Goal: Check status: Check status

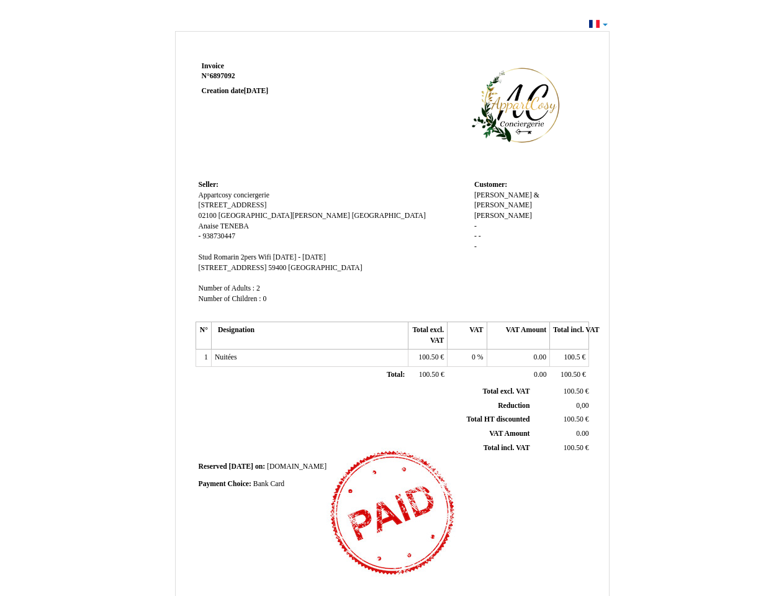
click at [213, 66] on span "Invoice" at bounding box center [213, 66] width 22 height 8
click at [224, 76] on span "6897092" at bounding box center [222, 76] width 25 height 8
click at [208, 184] on span "Seller:" at bounding box center [209, 185] width 20 height 8
click at [234, 195] on span "Appartcosy conciergerie" at bounding box center [234, 195] width 71 height 8
click at [225, 205] on span "[STREET_ADDRESS]" at bounding box center [233, 205] width 68 height 8
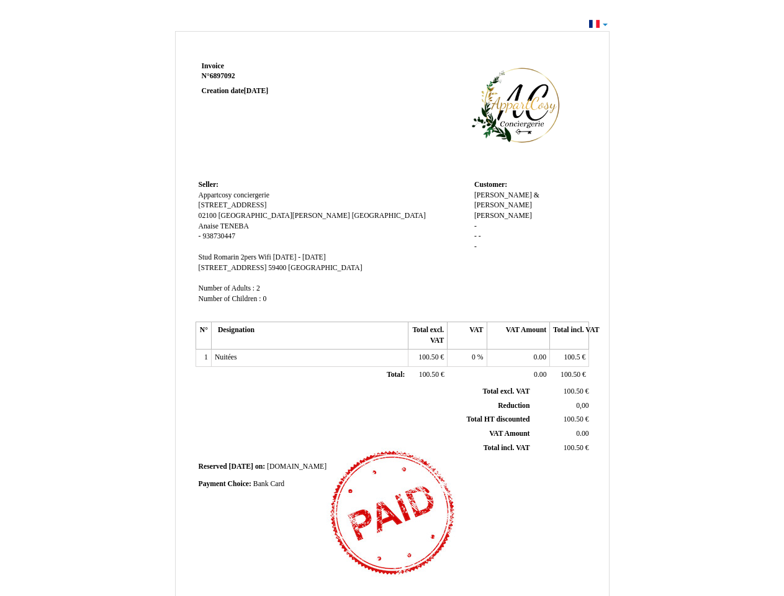
click at [208, 215] on span "02100" at bounding box center [208, 216] width 18 height 8
click at [247, 215] on span "[GEOGRAPHIC_DATA][PERSON_NAME]" at bounding box center [284, 216] width 132 height 8
click at [352, 215] on span "[GEOGRAPHIC_DATA]" at bounding box center [389, 216] width 74 height 8
click at [209, 226] on span "Anaise" at bounding box center [209, 226] width 20 height 8
click at [234, 226] on span "TENEBA" at bounding box center [234, 226] width 29 height 8
